Goal: Task Accomplishment & Management: Use online tool/utility

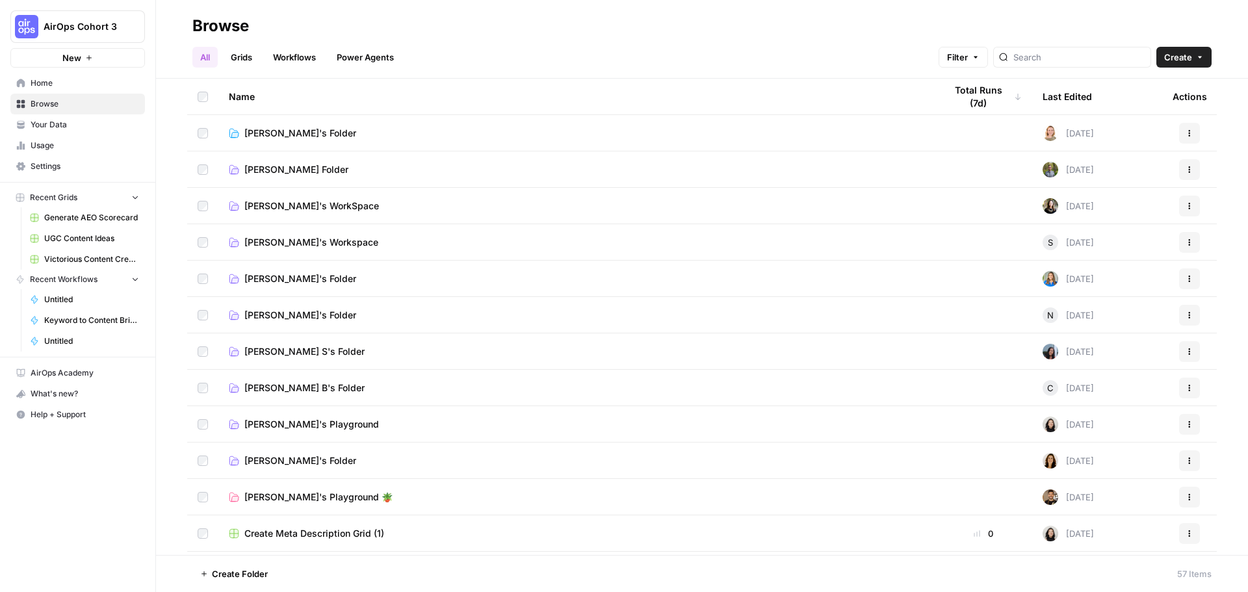
click at [55, 18] on button "AirOps Cohort 3" at bounding box center [77, 26] width 135 height 32
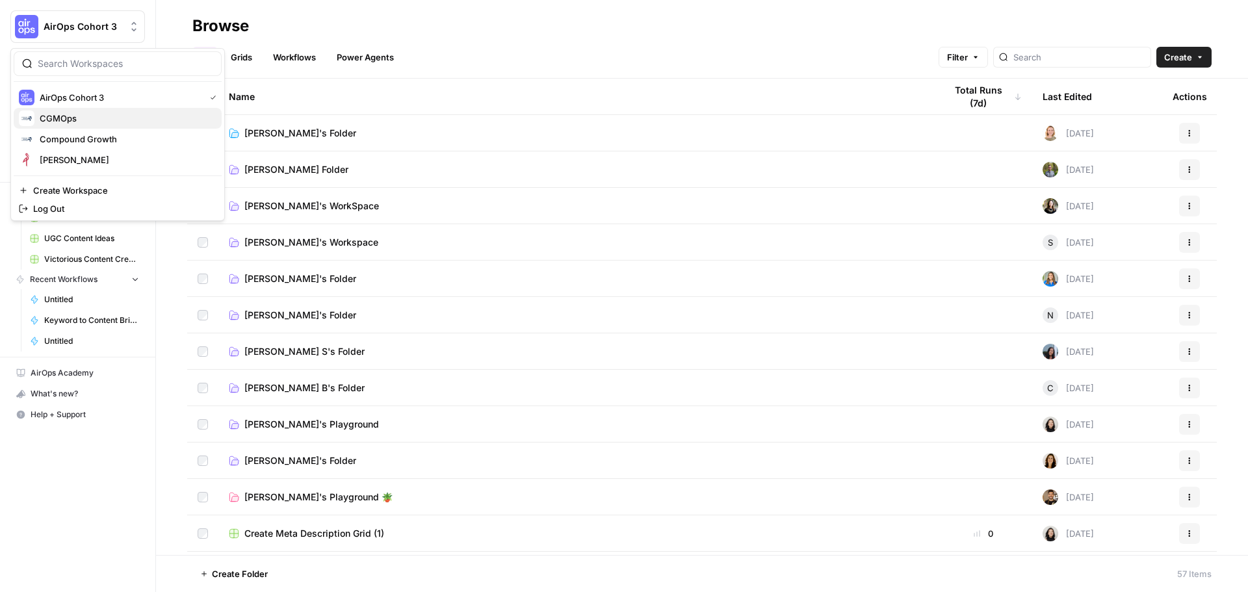
click at [117, 122] on span "CGMOps" at bounding box center [126, 118] width 172 height 13
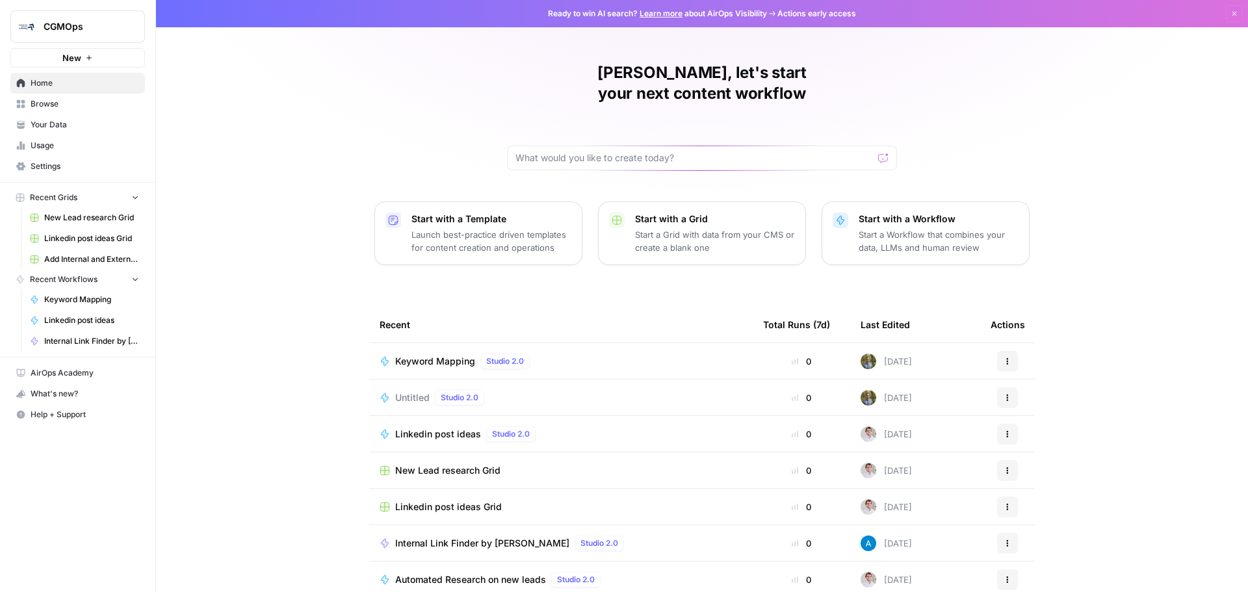
click at [439, 355] on span "Keyword Mapping" at bounding box center [435, 361] width 80 height 13
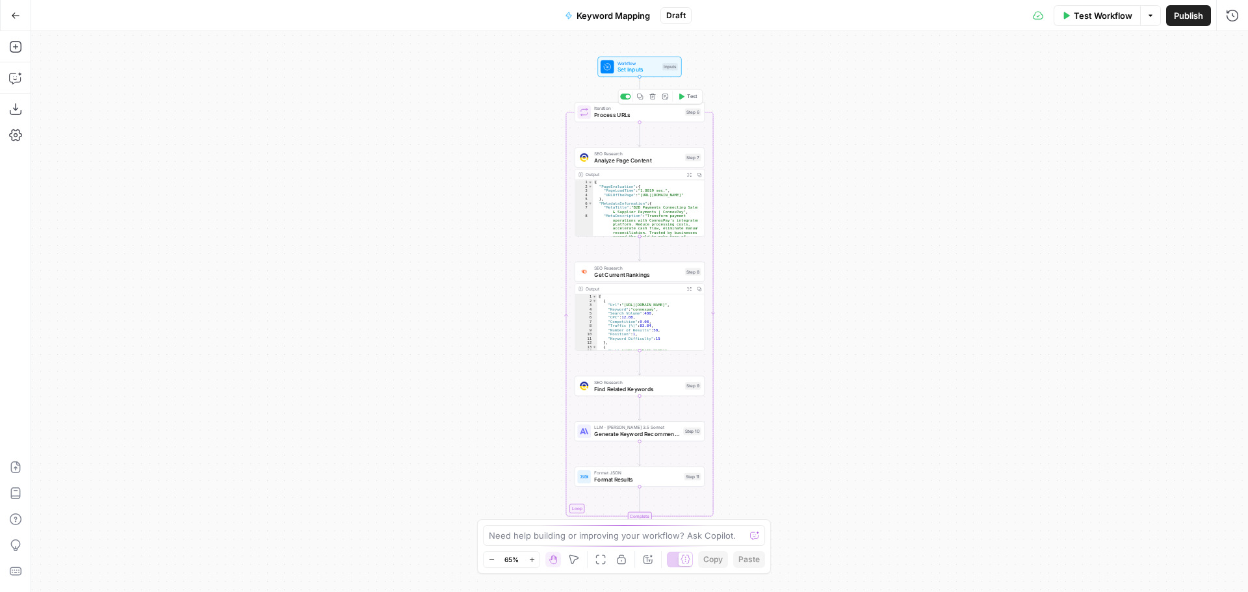
click at [689, 99] on span "Test" at bounding box center [692, 97] width 10 height 8
click at [1117, 17] on span "Stop Run" at bounding box center [1134, 15] width 36 height 13
click at [1109, 12] on icon "button" at bounding box center [1108, 16] width 8 height 8
click at [675, 20] on span "Draft" at bounding box center [675, 16] width 19 height 12
click at [1107, 12] on icon "button" at bounding box center [1108, 16] width 8 height 8
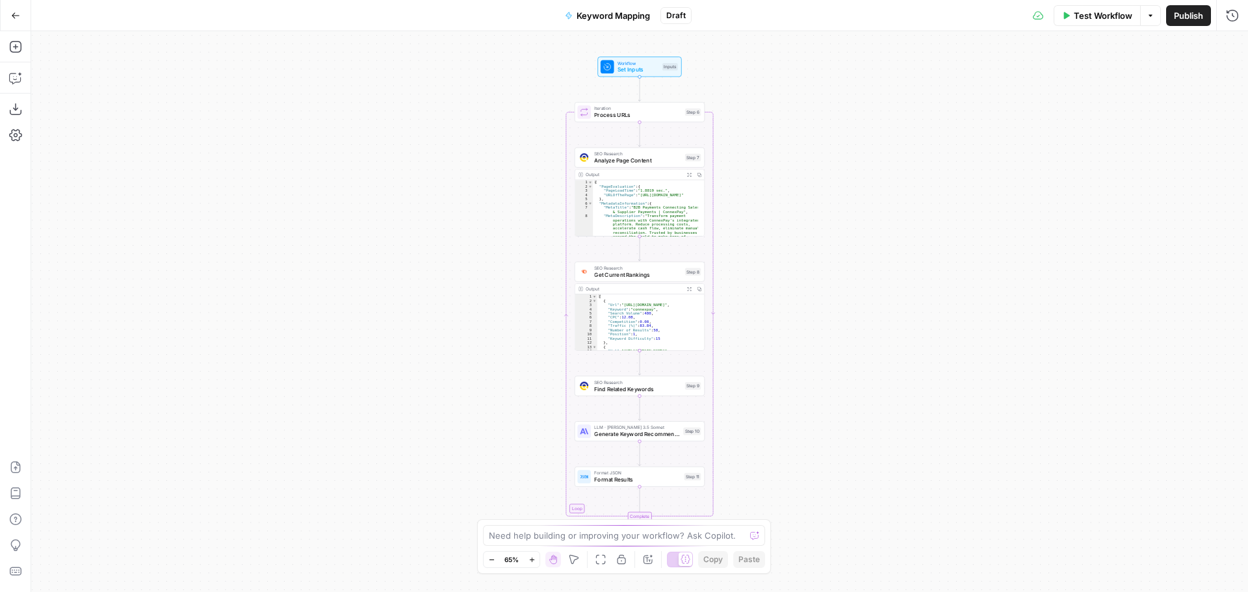
click at [1146, 13] on icon "button" at bounding box center [1150, 16] width 8 height 8
click at [1001, 84] on div "Workflow Set Inputs Inputs Loop Iteration Process URLs Step 6 SEO Research Anal…" at bounding box center [639, 311] width 1216 height 561
click at [1087, 18] on span "Test Workflow" at bounding box center [1102, 15] width 58 height 13
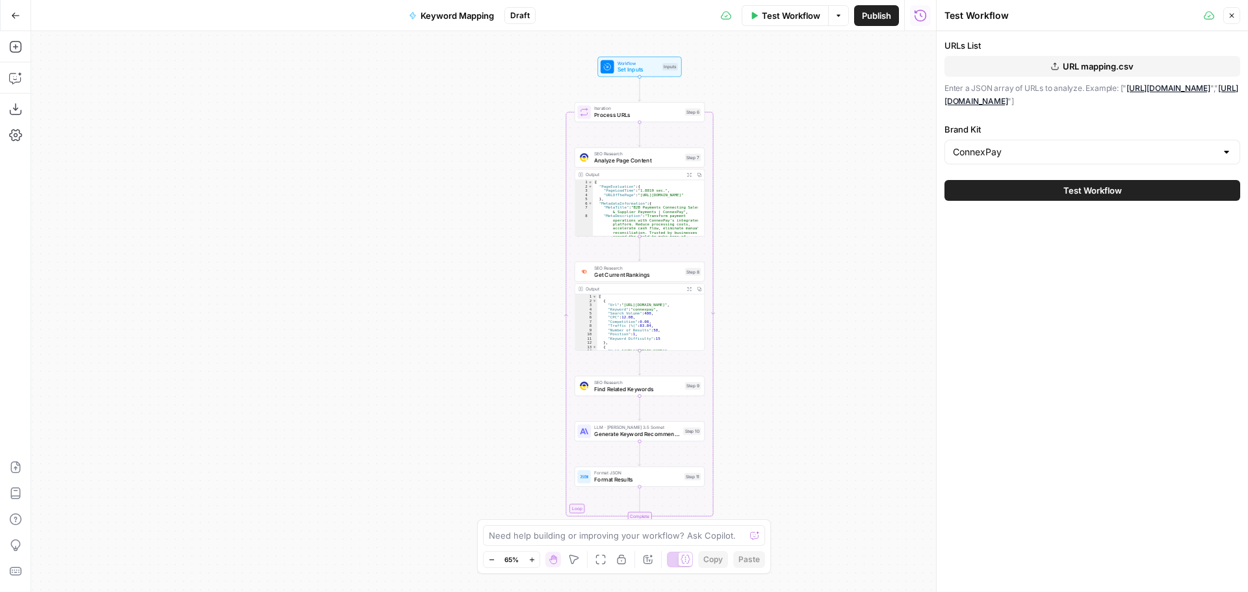
click at [1085, 196] on span "Test Workflow" at bounding box center [1092, 190] width 58 height 13
click at [1227, 9] on button "Close" at bounding box center [1231, 15] width 17 height 17
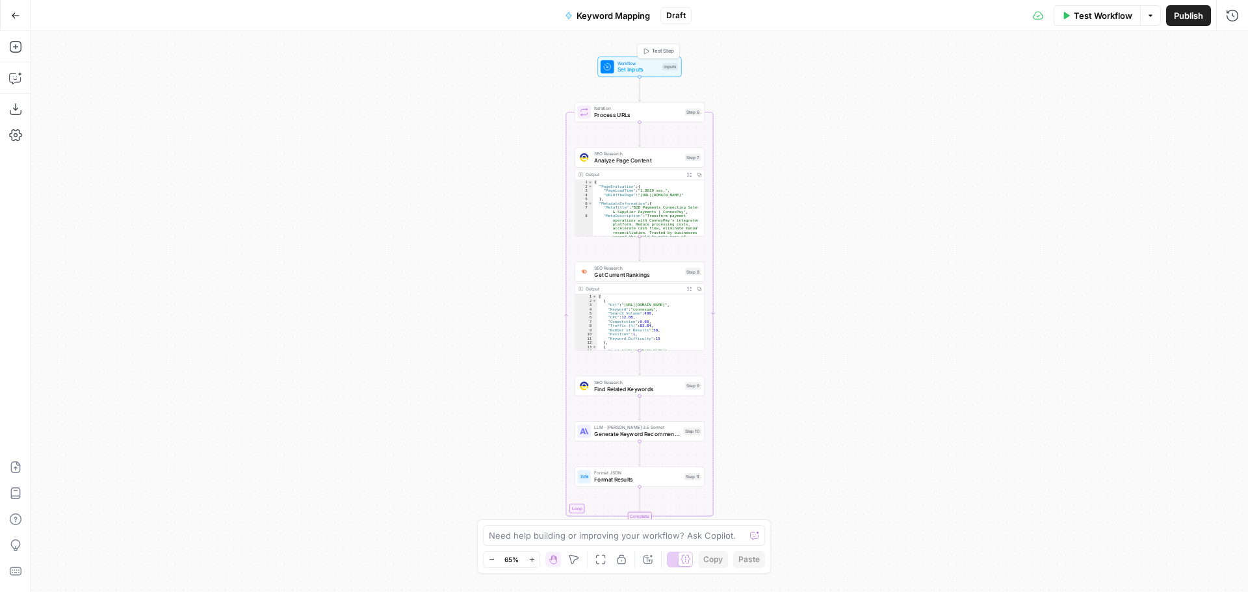
click at [648, 67] on span "Set Inputs" at bounding box center [638, 70] width 42 height 8
click at [1230, 42] on button "Close" at bounding box center [1231, 46] width 17 height 17
click at [1077, 22] on button "Test Workflow" at bounding box center [1096, 15] width 87 height 21
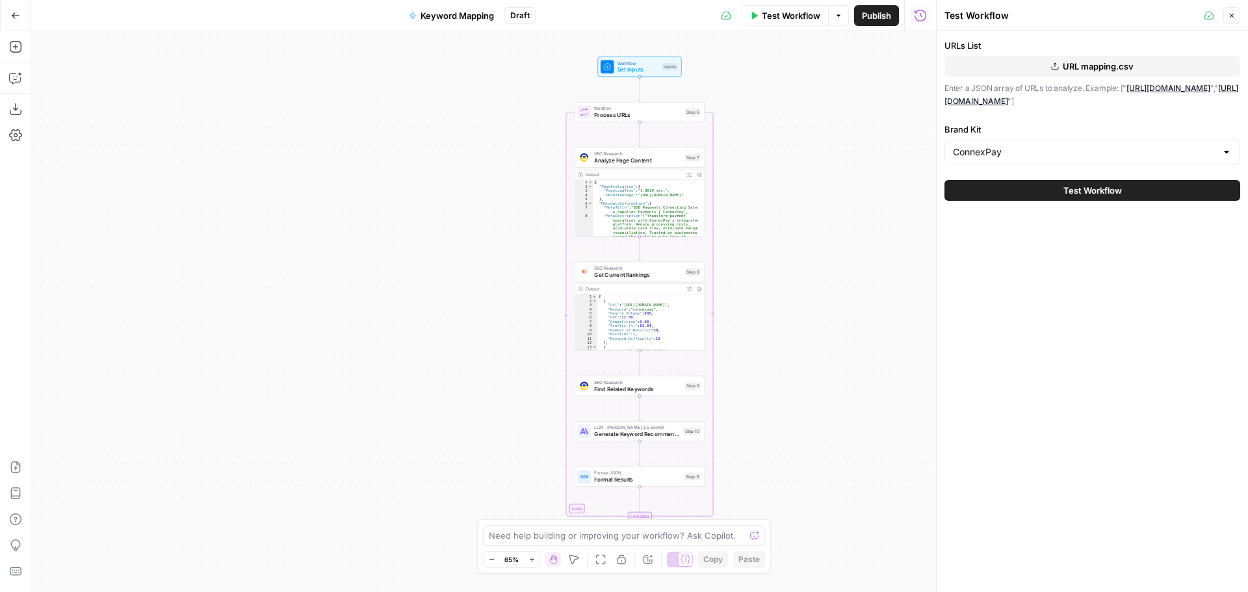
click at [773, 17] on span "Test Workflow" at bounding box center [791, 15] width 58 height 13
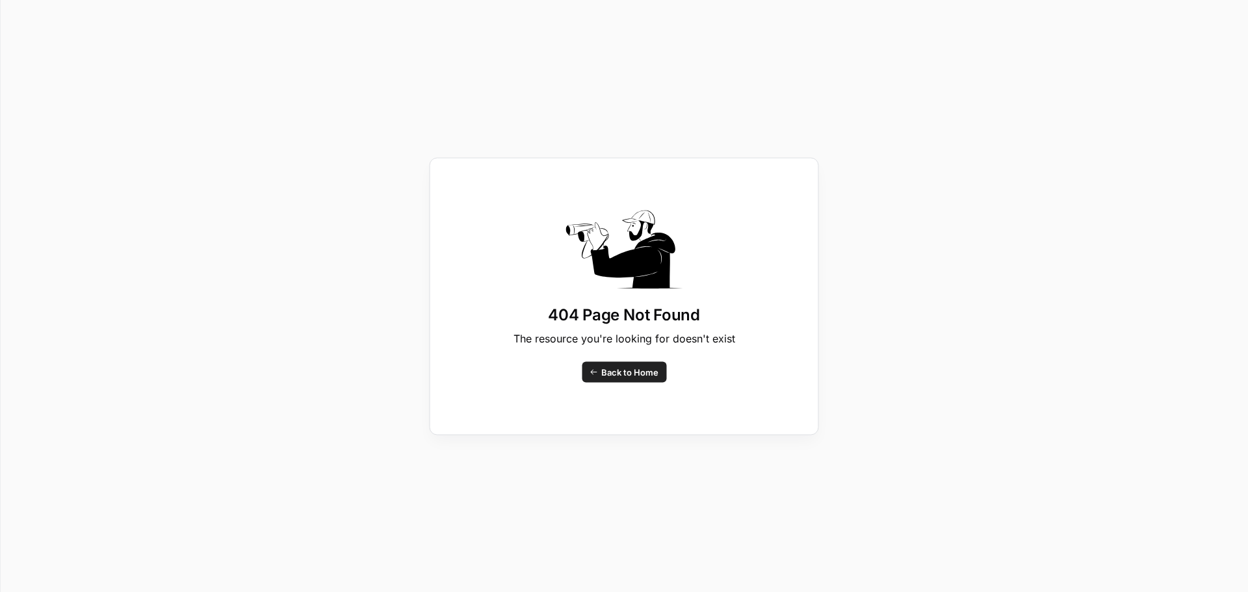
click at [623, 378] on span "Back to Home" at bounding box center [629, 371] width 57 height 13
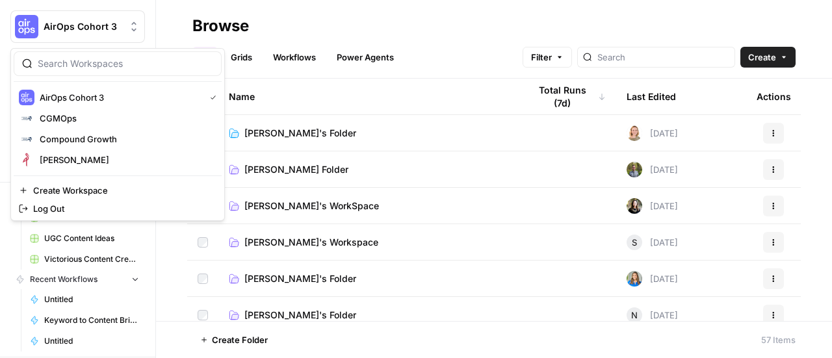
click at [82, 24] on span "AirOps Cohort 3" at bounding box center [83, 26] width 79 height 13
click at [81, 115] on span "CGMOps" at bounding box center [126, 118] width 172 height 13
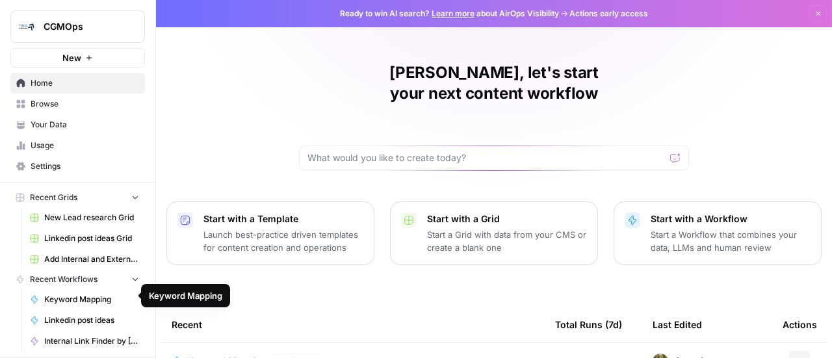
click at [70, 301] on span "Keyword Mapping" at bounding box center [91, 300] width 95 height 12
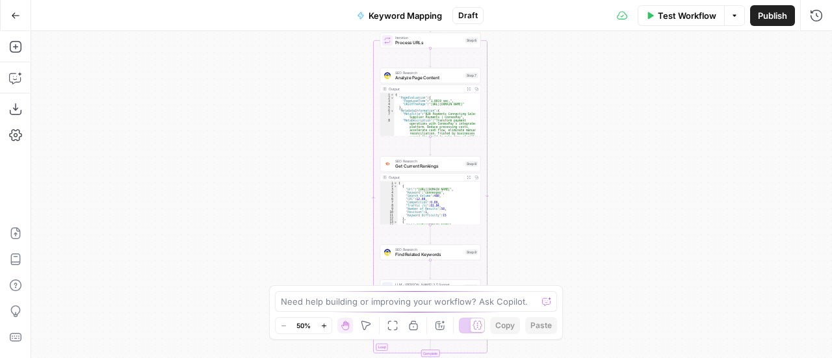
click at [650, 234] on div "Workflow Set Inputs Inputs Loop Iteration Process URLs Step 6 SEO Research Anal…" at bounding box center [431, 194] width 801 height 327
click at [413, 46] on div "Iteration Process URLs Step 6 Copy step Delete step Add Note Test" at bounding box center [430, 40] width 101 height 16
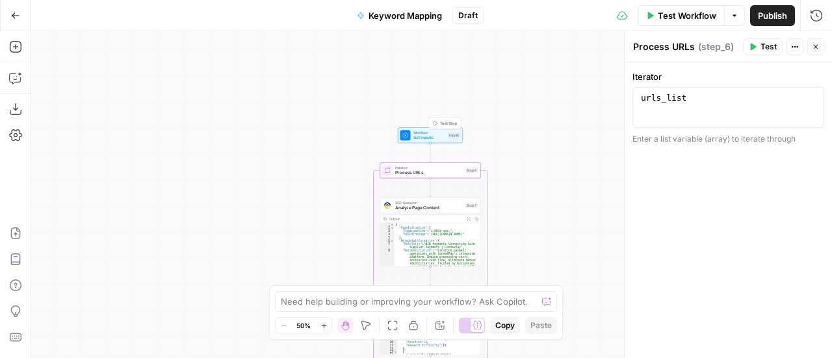
click at [434, 135] on span "Set Inputs" at bounding box center [429, 138] width 32 height 6
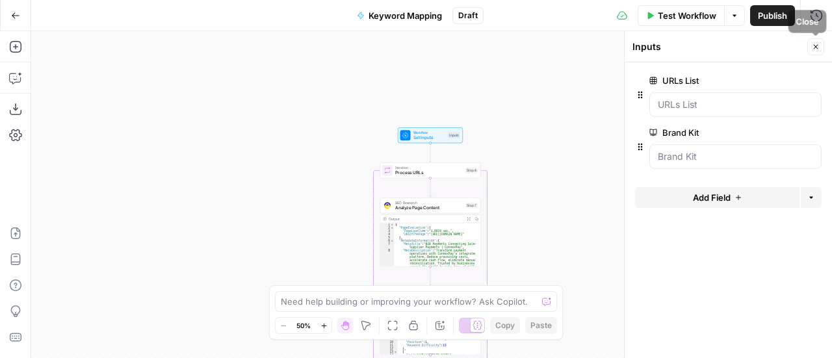
click at [815, 44] on icon "button" at bounding box center [816, 47] width 8 height 8
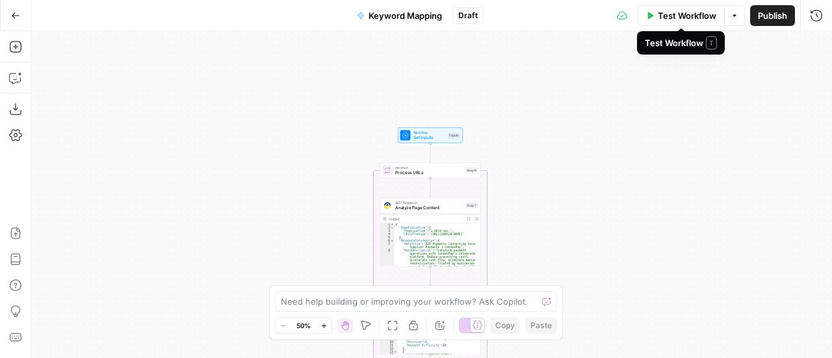
click at [676, 14] on span "Test Workflow" at bounding box center [687, 15] width 58 height 13
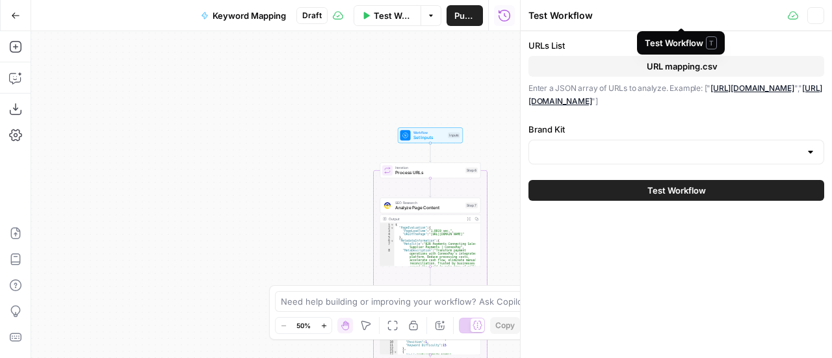
type input "ConnexPay"
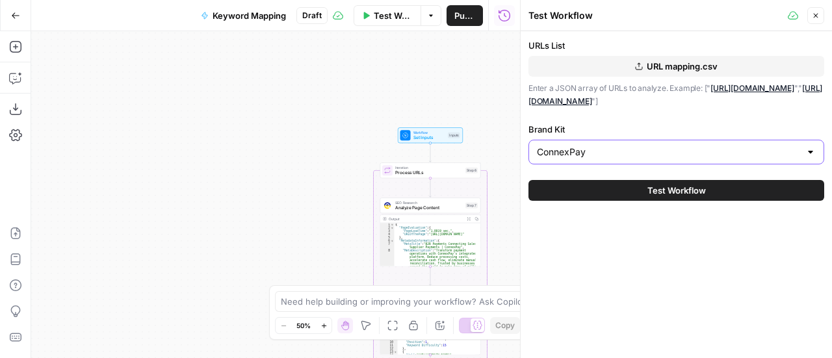
click at [658, 155] on input "ConnexPay" at bounding box center [668, 152] width 263 height 13
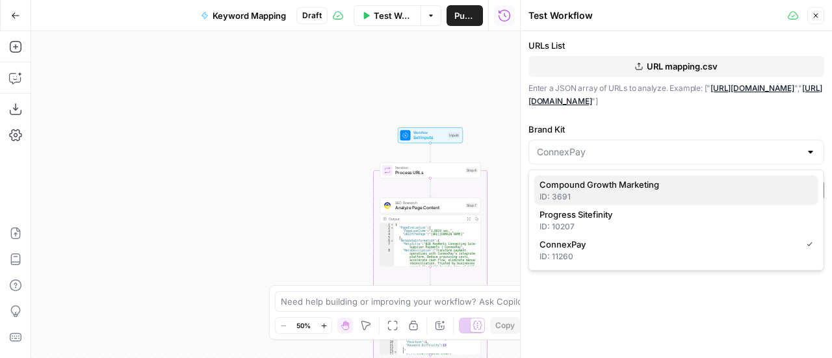
click at [693, 186] on span "Compound Growth Marketing" at bounding box center [673, 184] width 268 height 13
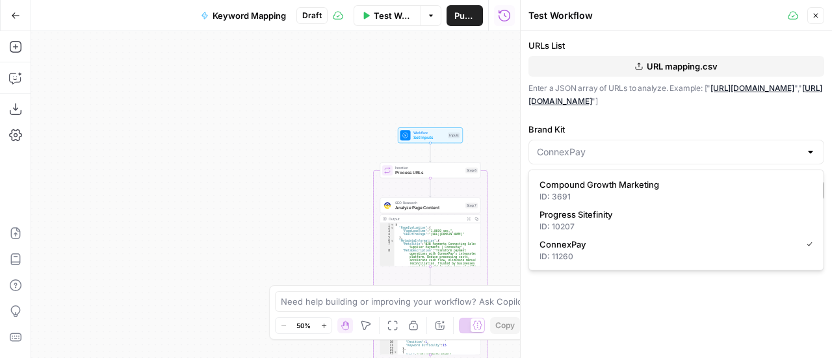
type input "Compound Growth Marketing"
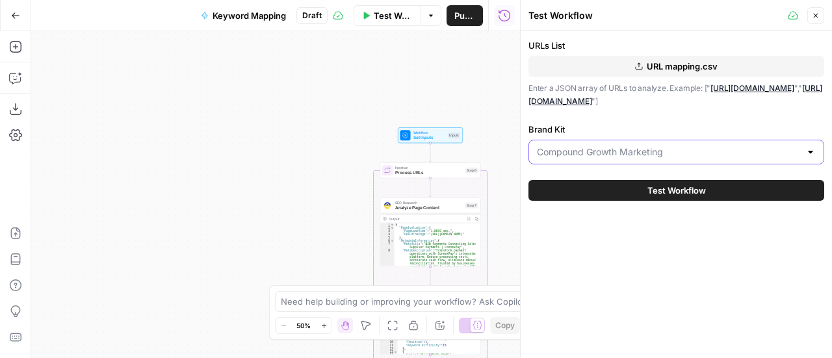
click at [710, 156] on input "Brand Kit" at bounding box center [668, 152] width 263 height 13
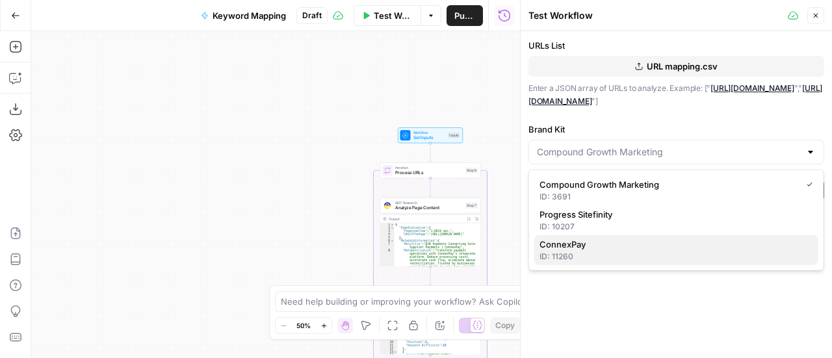
click at [597, 259] on div "ID: 11260" at bounding box center [676, 257] width 274 height 12
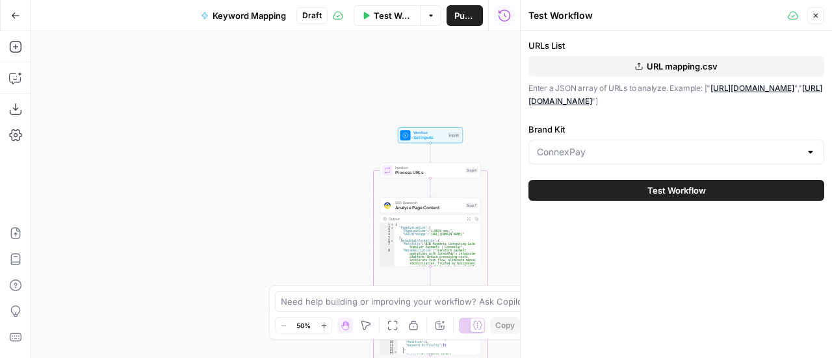
type input "ConnexPay"
click at [678, 197] on button "Test Workflow" at bounding box center [676, 190] width 296 height 21
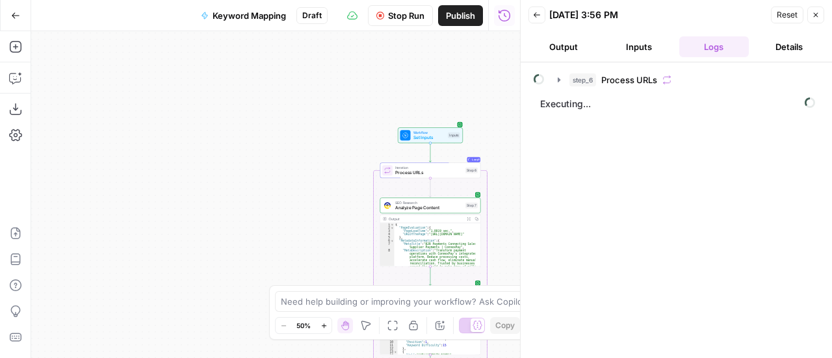
click at [814, 15] on icon "button" at bounding box center [816, 15] width 8 height 8
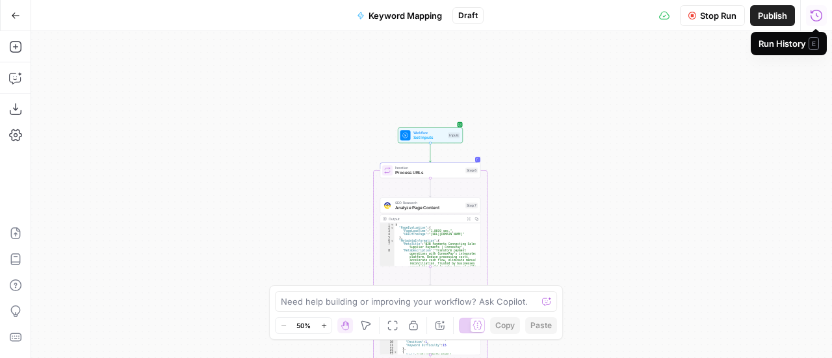
click at [814, 8] on button "Run History" at bounding box center [816, 15] width 21 height 21
